Goal: Task Accomplishment & Management: Complete application form

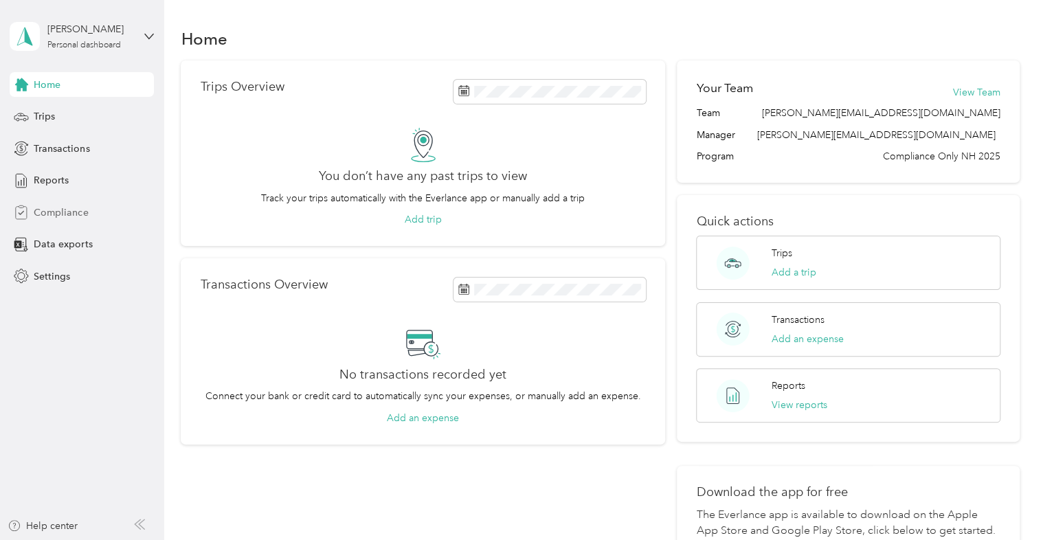
click at [65, 213] on span "Compliance" at bounding box center [61, 212] width 54 height 14
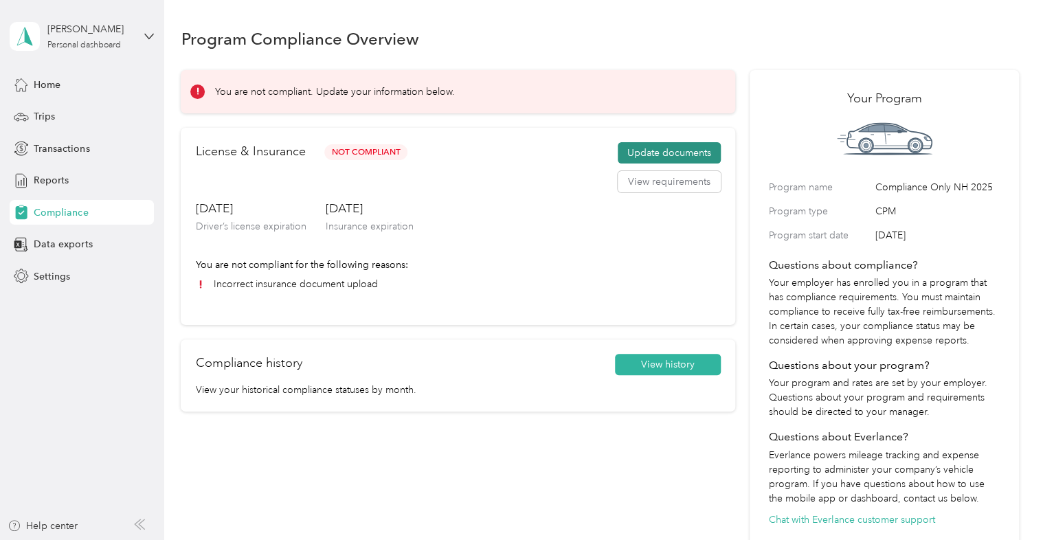
click at [669, 157] on button "Update documents" at bounding box center [669, 153] width 103 height 22
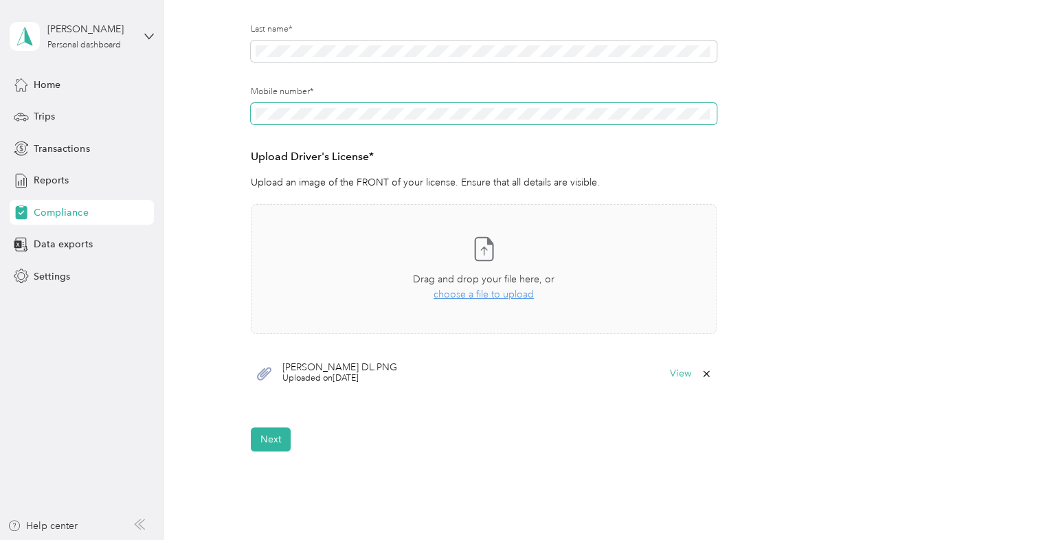
scroll to position [242, 0]
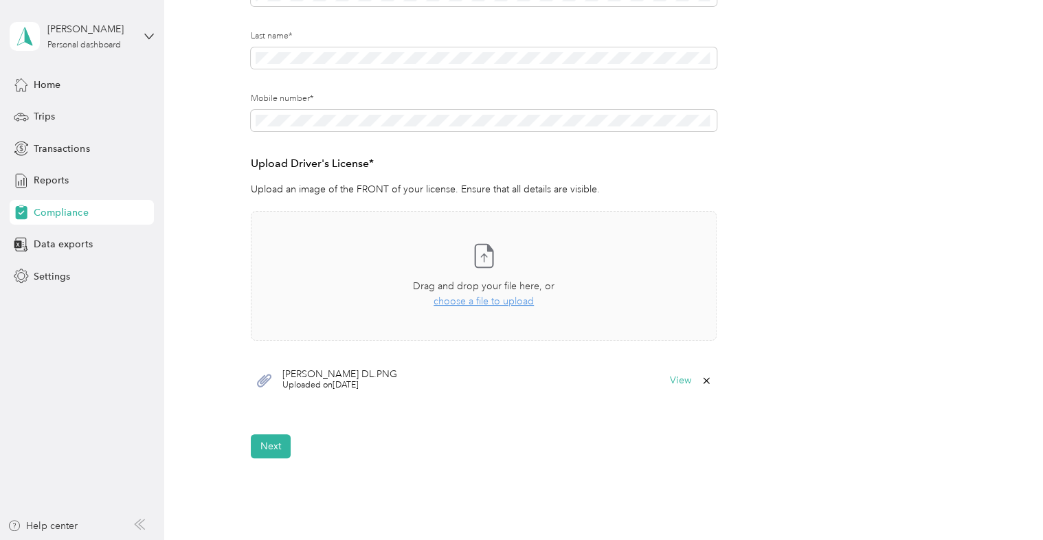
click at [181, 230] on div "Employee details & driver’s license License Insurance declaration Insurance Veh…" at bounding box center [600, 175] width 838 height 566
click at [273, 443] on button "Next" at bounding box center [271, 446] width 40 height 24
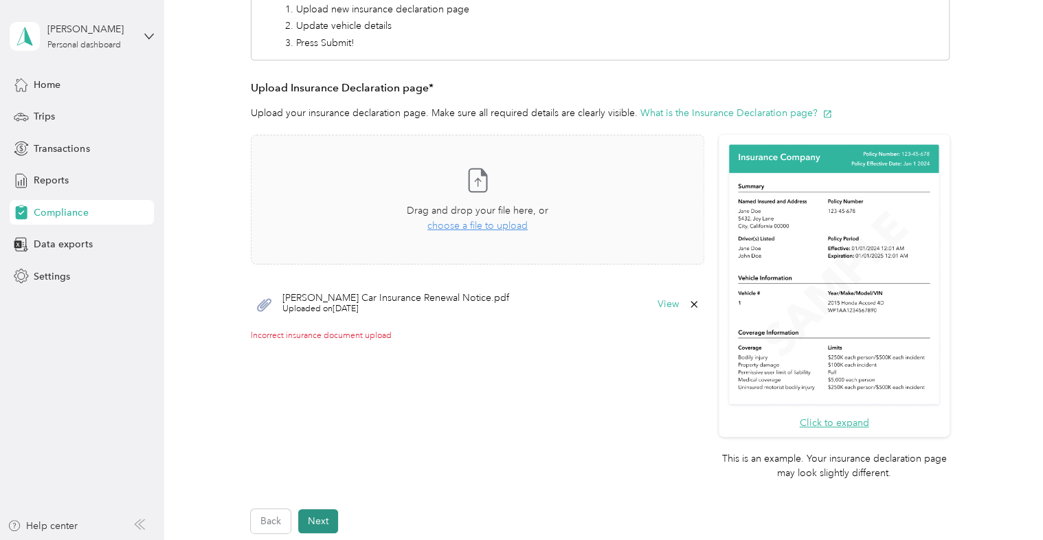
scroll to position [317, 0]
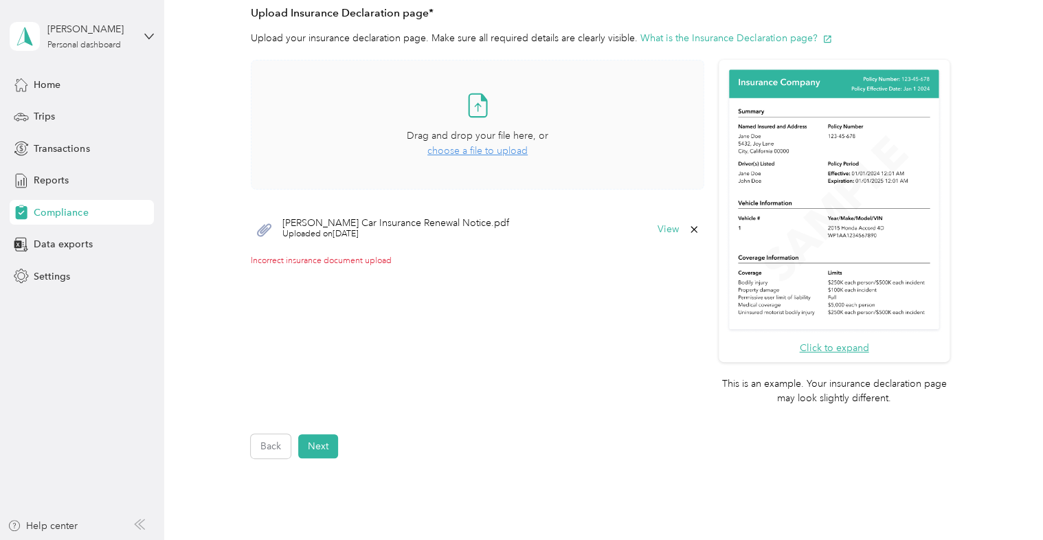
click at [486, 150] on span "choose a file to upload" at bounding box center [477, 151] width 100 height 12
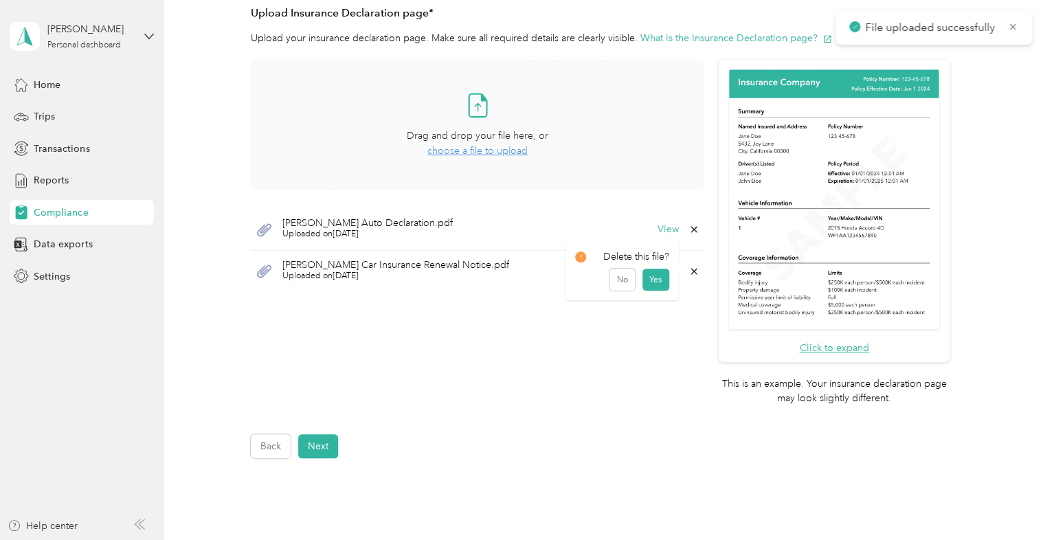
click at [689, 268] on icon at bounding box center [693, 271] width 11 height 11
click at [657, 279] on button "Yes" at bounding box center [655, 280] width 27 height 22
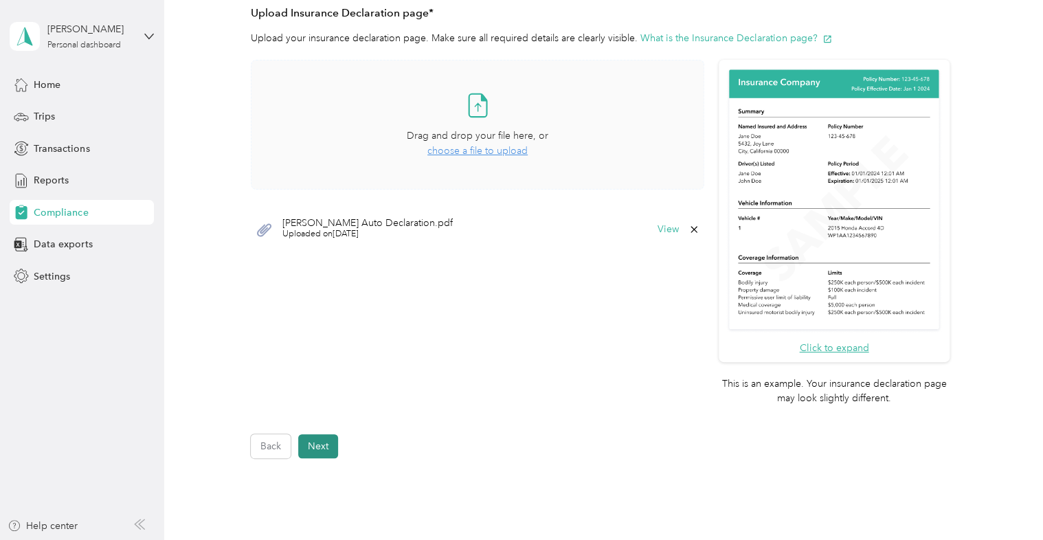
click at [319, 452] on button "Next" at bounding box center [318, 446] width 40 height 24
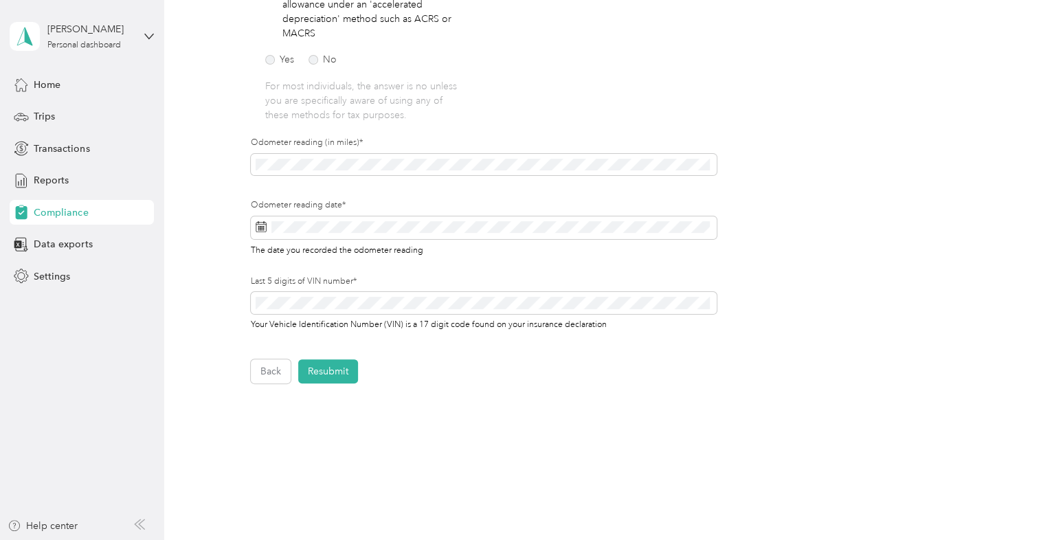
scroll to position [357, 0]
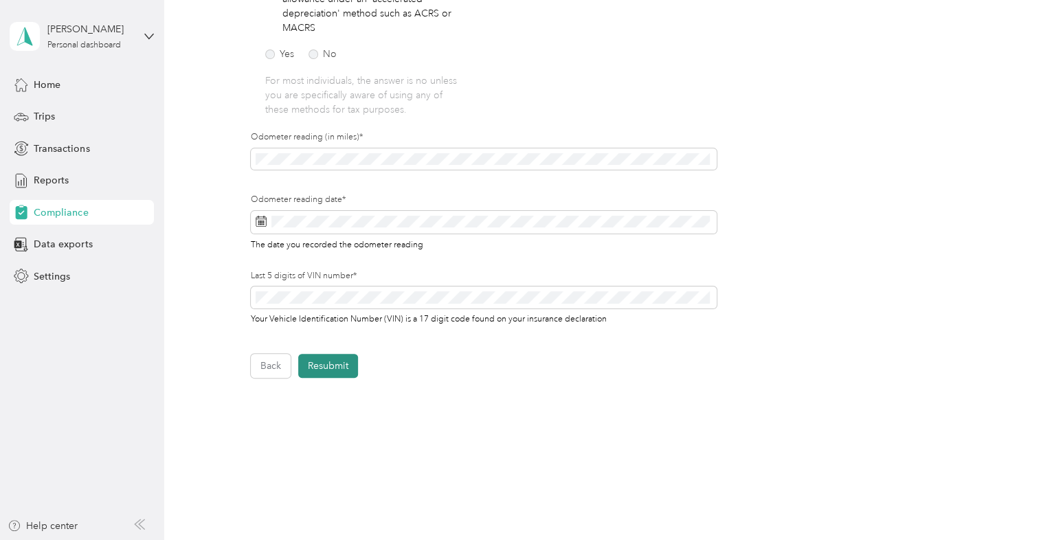
click at [336, 372] on button "Resubmit" at bounding box center [328, 366] width 60 height 24
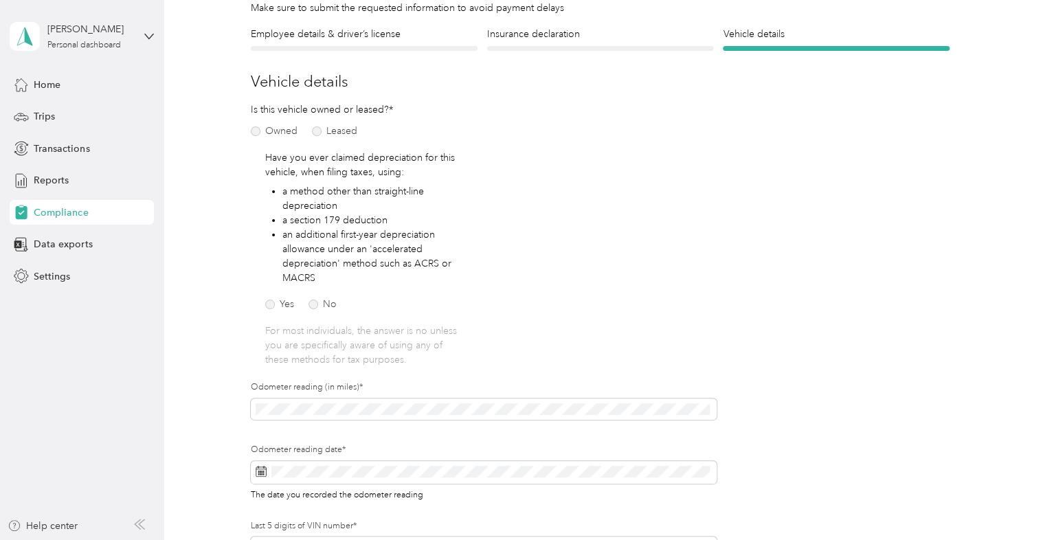
scroll to position [16, 0]
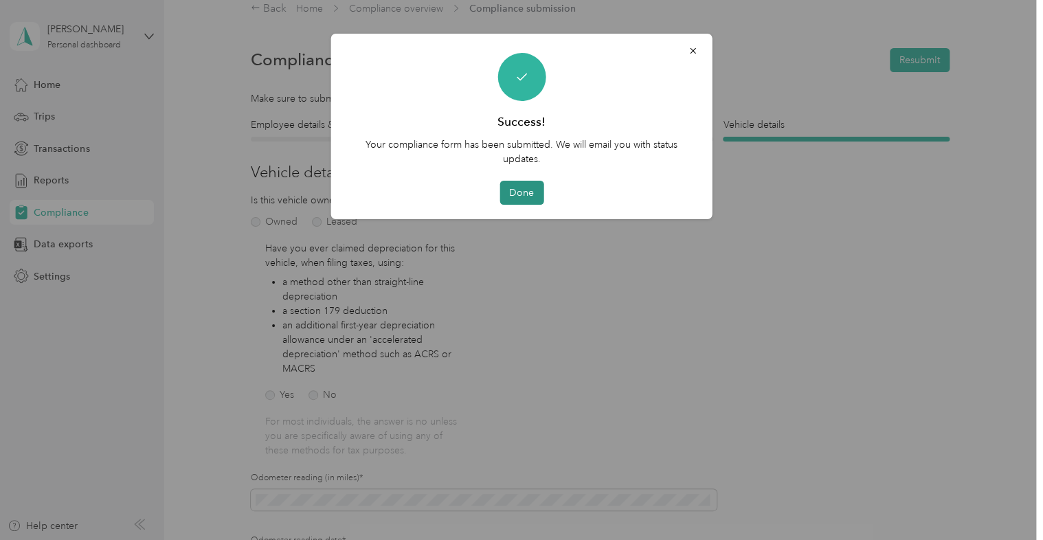
click at [503, 196] on button "Done" at bounding box center [521, 193] width 44 height 24
